Goal: Transaction & Acquisition: Book appointment/travel/reservation

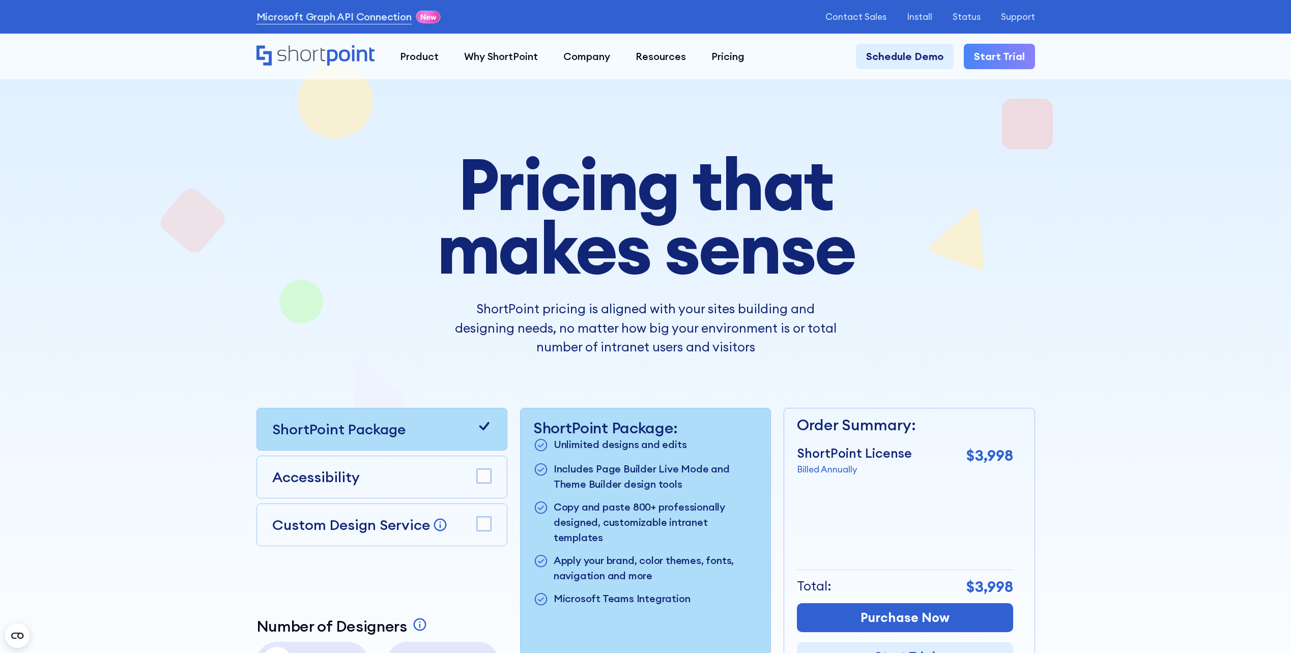
drag, startPoint x: 1064, startPoint y: 62, endPoint x: 943, endPoint y: 0, distance: 136.1
click at [1064, 62] on div "Product works with SharePoint Microsoft Teams SAP Explore Templates Elements In…" at bounding box center [645, 57] width 1291 height 46
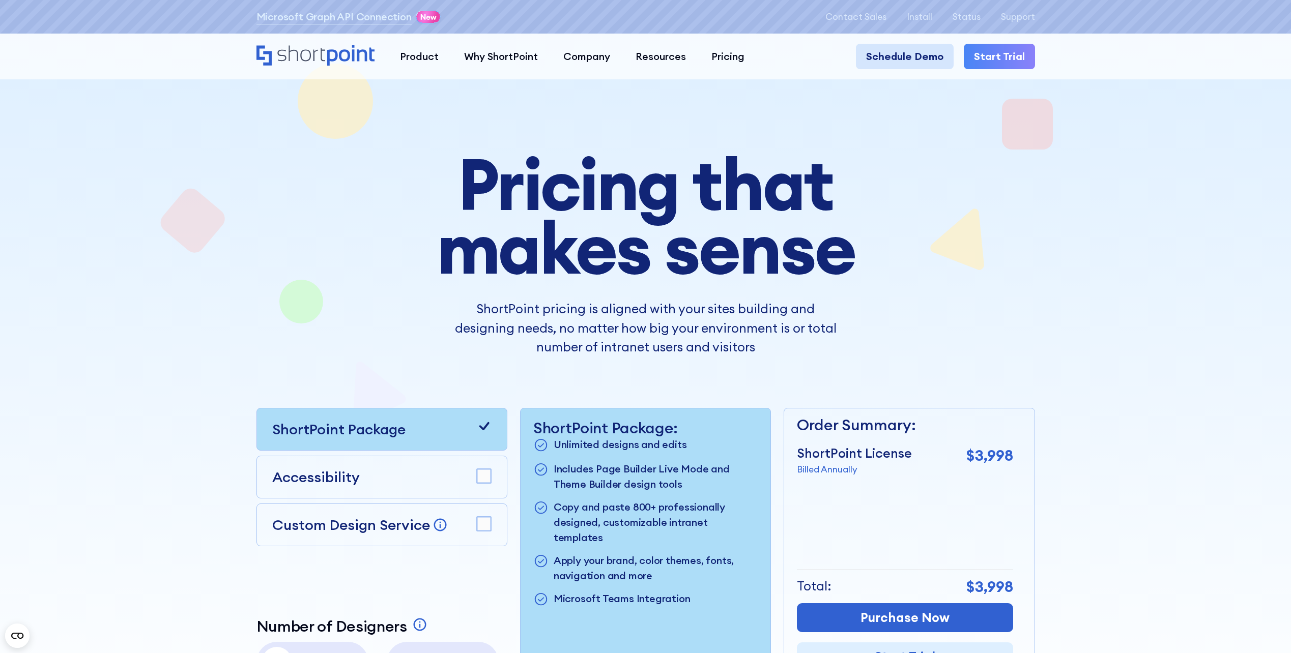
click at [910, 63] on link "Schedule Demo" at bounding box center [905, 56] width 98 height 25
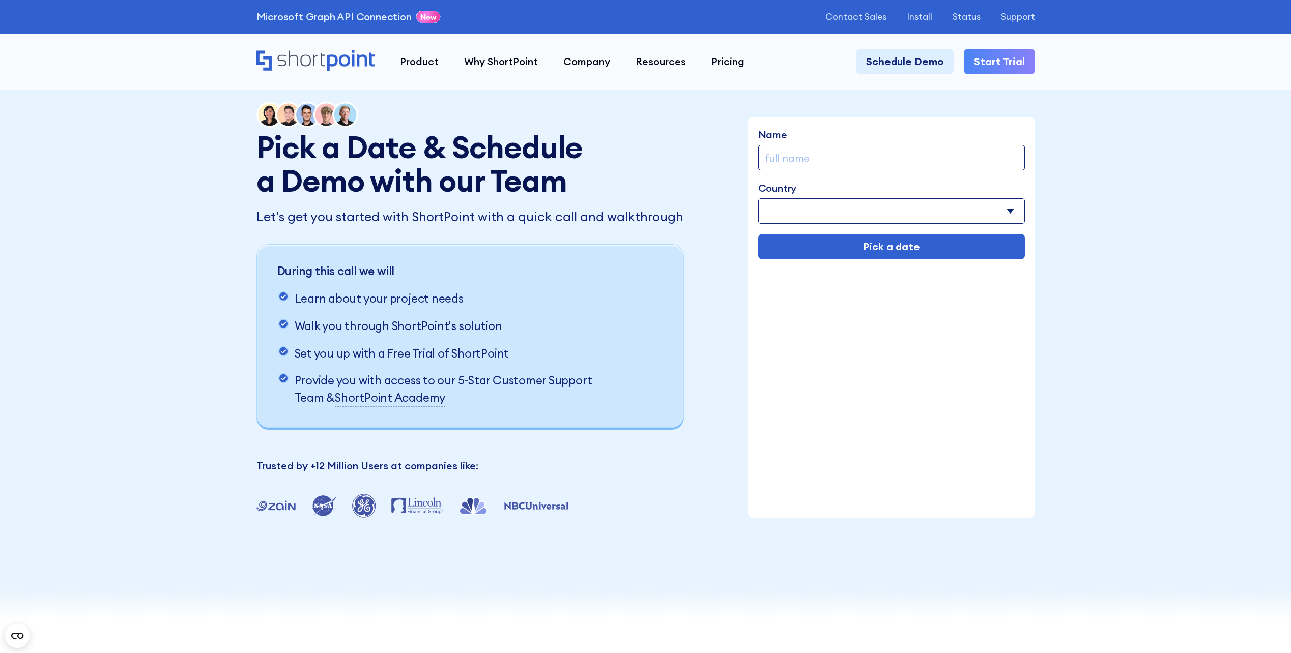
click at [895, 161] on input "Name" at bounding box center [891, 157] width 267 height 25
type input "Karen Cooper"
click at [905, 214] on select "Afghanistan Albania Algeria American Samoa Andorra Angola Anguilla Argentina Ar…" at bounding box center [891, 210] width 267 height 25
select select "United Kingdom"
click at [891, 211] on select "Afghanistan Albania Algeria American Samoa Andorra Angola Anguilla Argentina Ar…" at bounding box center [891, 210] width 267 height 25
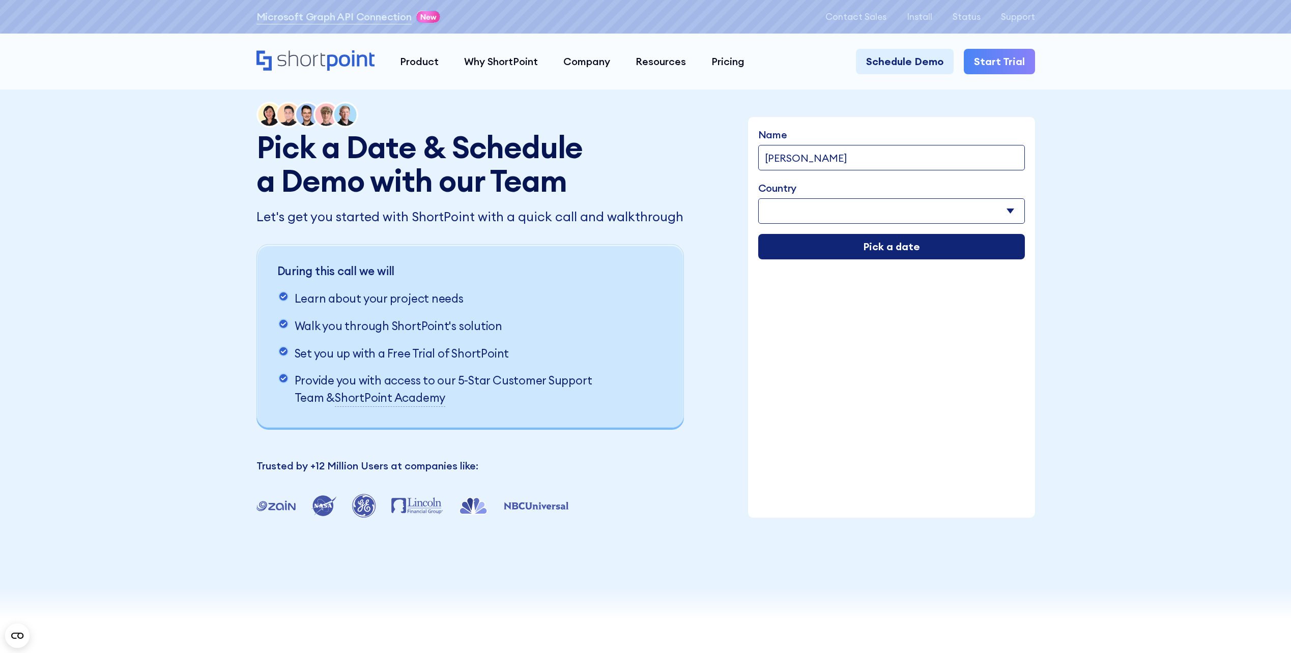
click at [935, 248] on input "Pick a date" at bounding box center [891, 246] width 267 height 25
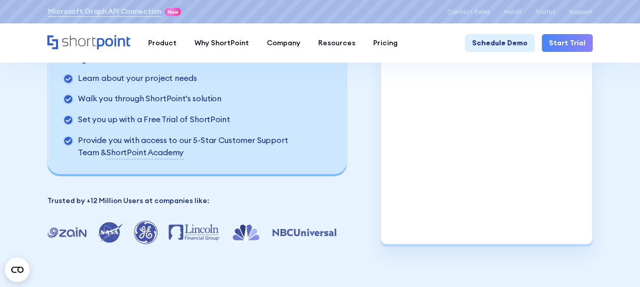
scroll to position [1, 0]
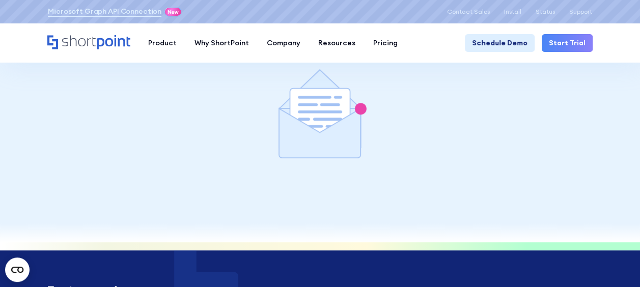
click at [110, 42] on icon "Home" at bounding box center [88, 42] width 83 height 14
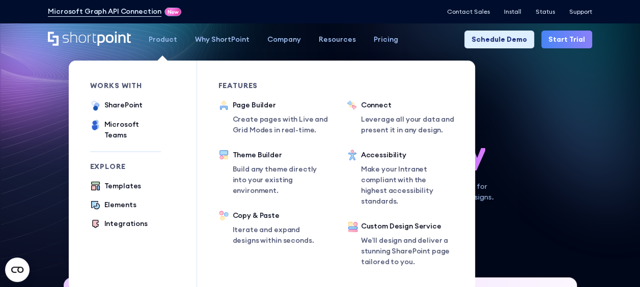
click at [157, 40] on div "Product" at bounding box center [163, 39] width 28 height 11
click at [168, 41] on div "Product" at bounding box center [163, 39] width 28 height 11
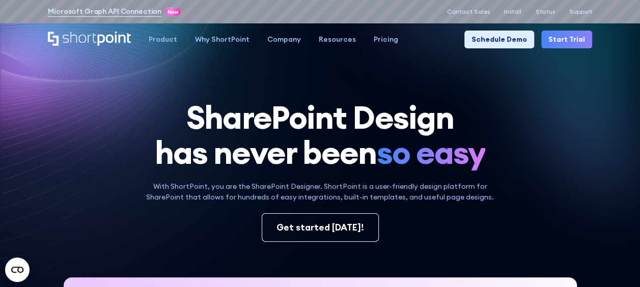
click at [564, 160] on h1 "SharePoint Design has never been so easy" at bounding box center [319, 135] width 545 height 71
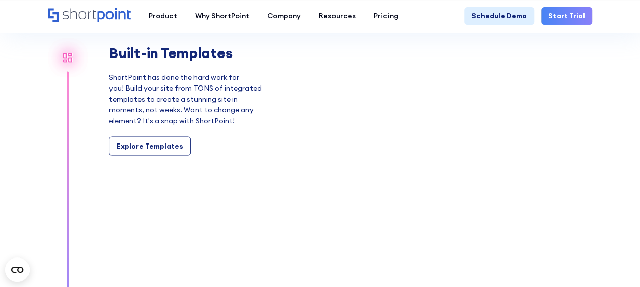
scroll to position [661, 0]
